Goal: Find specific page/section: Find specific page/section

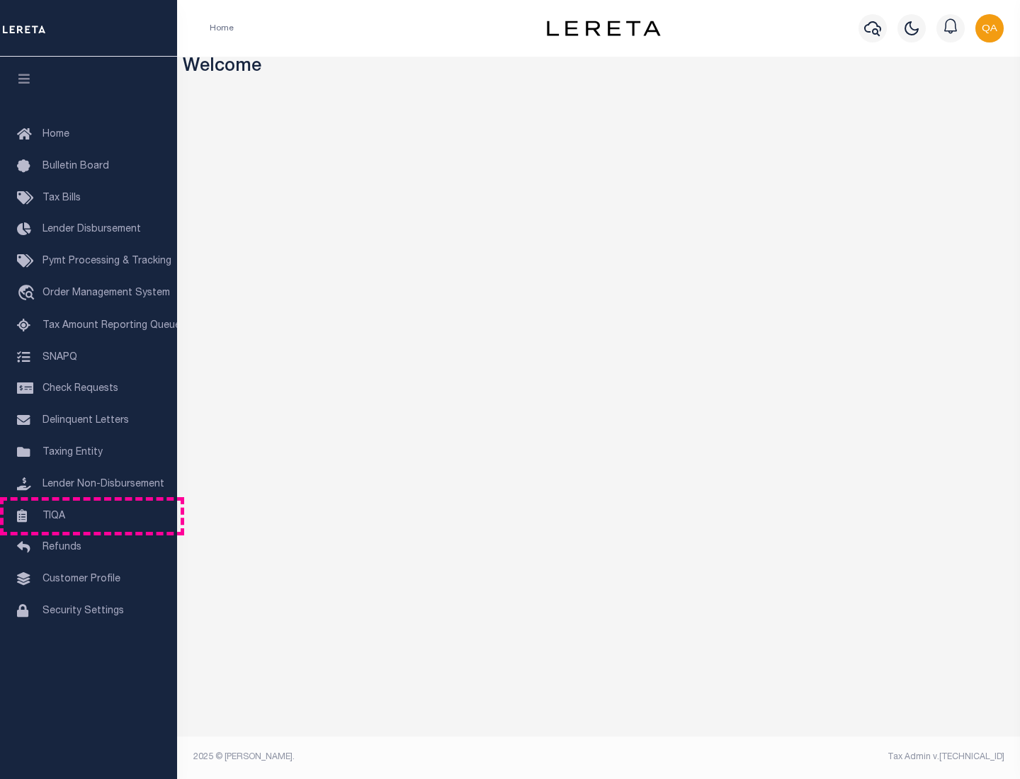
click at [89, 516] on link "TIQA" at bounding box center [88, 517] width 177 height 32
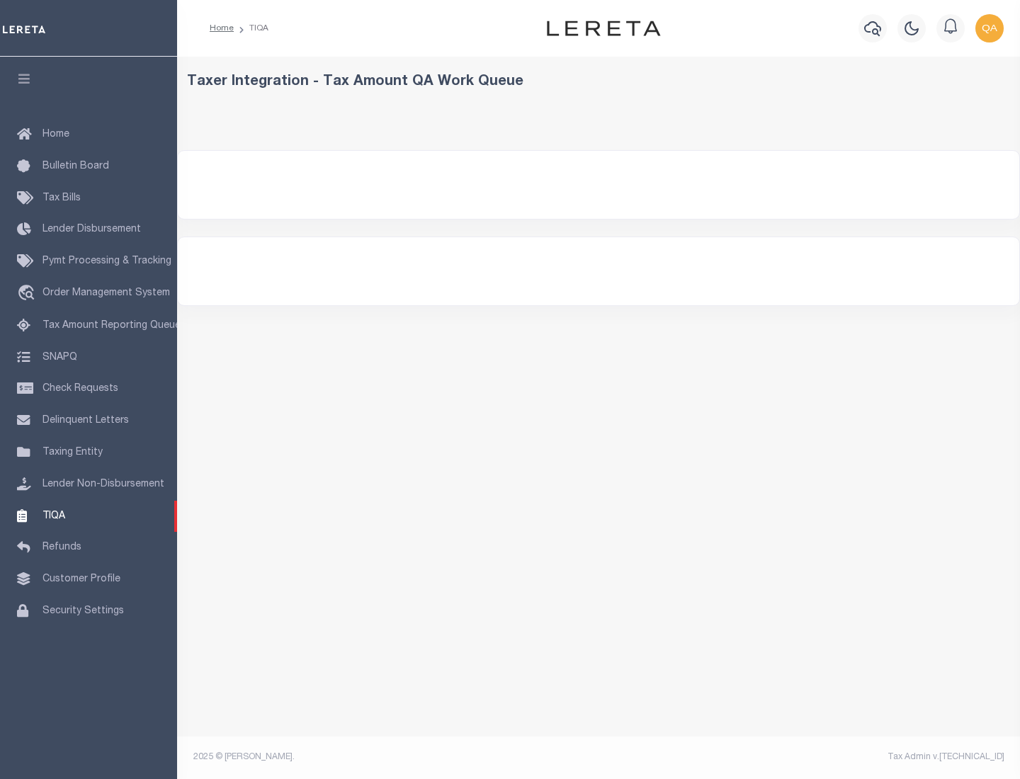
select select "200"
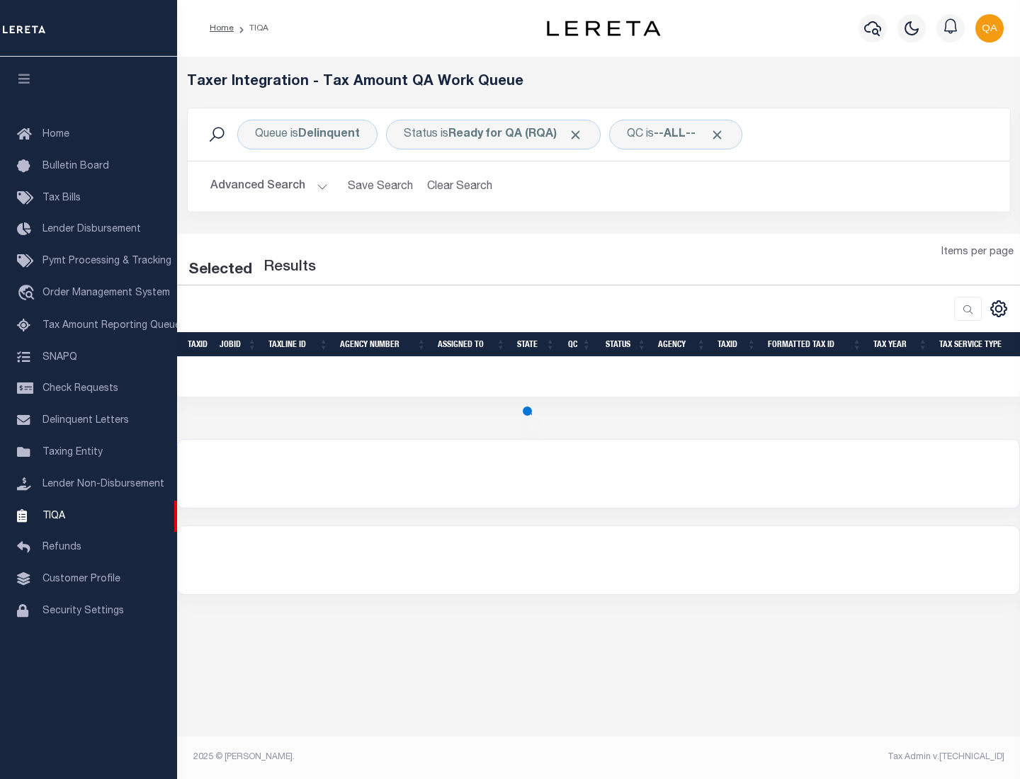
select select "200"
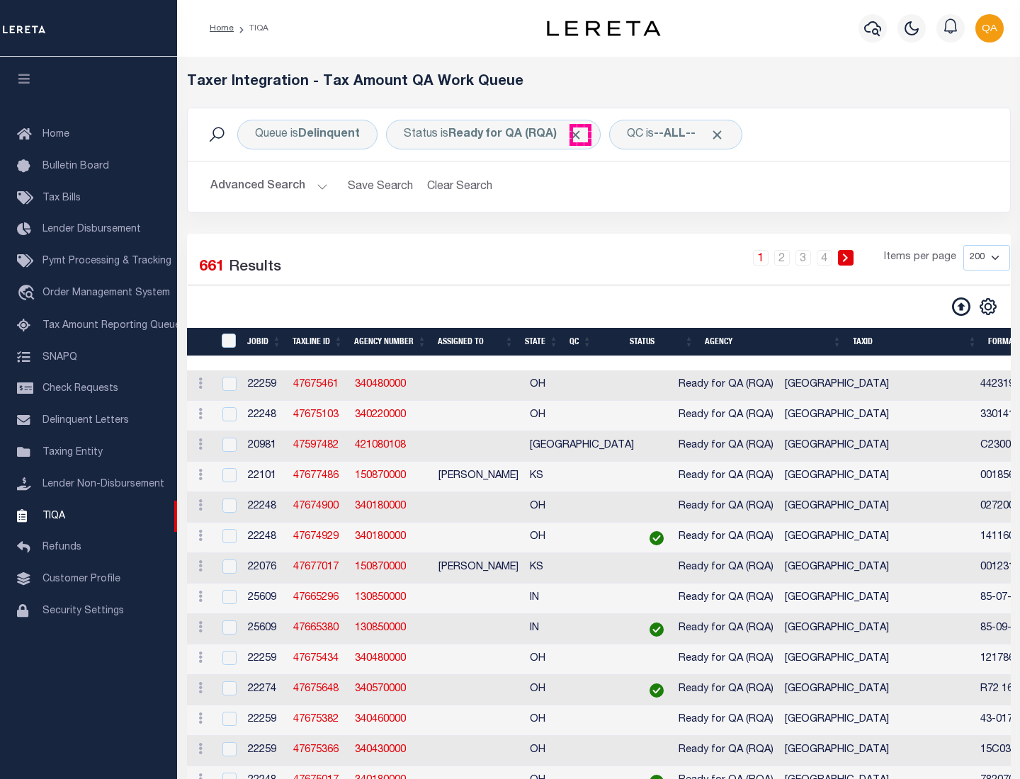
click at [580, 135] on span "Click to Remove" at bounding box center [575, 134] width 15 height 15
